Goal: Find specific page/section: Find specific page/section

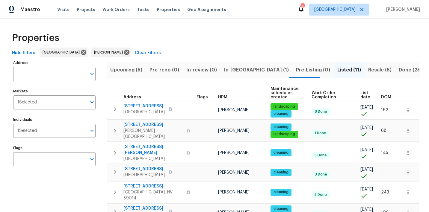
click at [368, 68] on span "Resale (5)" at bounding box center [379, 70] width 23 height 8
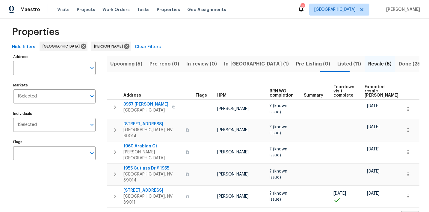
scroll to position [7, 0]
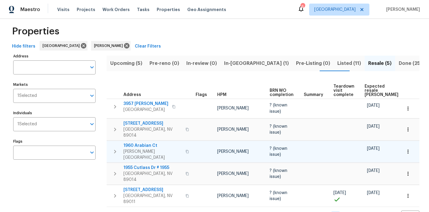
click at [412, 152] on button "button" at bounding box center [407, 151] width 13 height 13
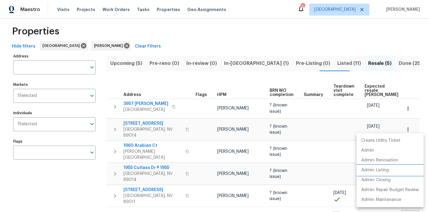
click at [377, 171] on p "Admin: Listing" at bounding box center [375, 170] width 28 height 6
click at [205, 42] on div at bounding box center [214, 106] width 429 height 212
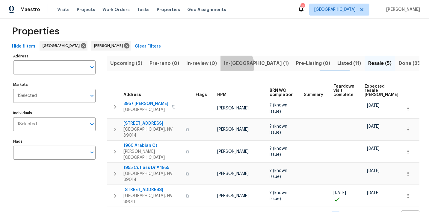
click at [232, 65] on span "In-[GEOGRAPHIC_DATA] (1)" at bounding box center [256, 63] width 65 height 8
